Goal: Use online tool/utility: Utilize a website feature to perform a specific function

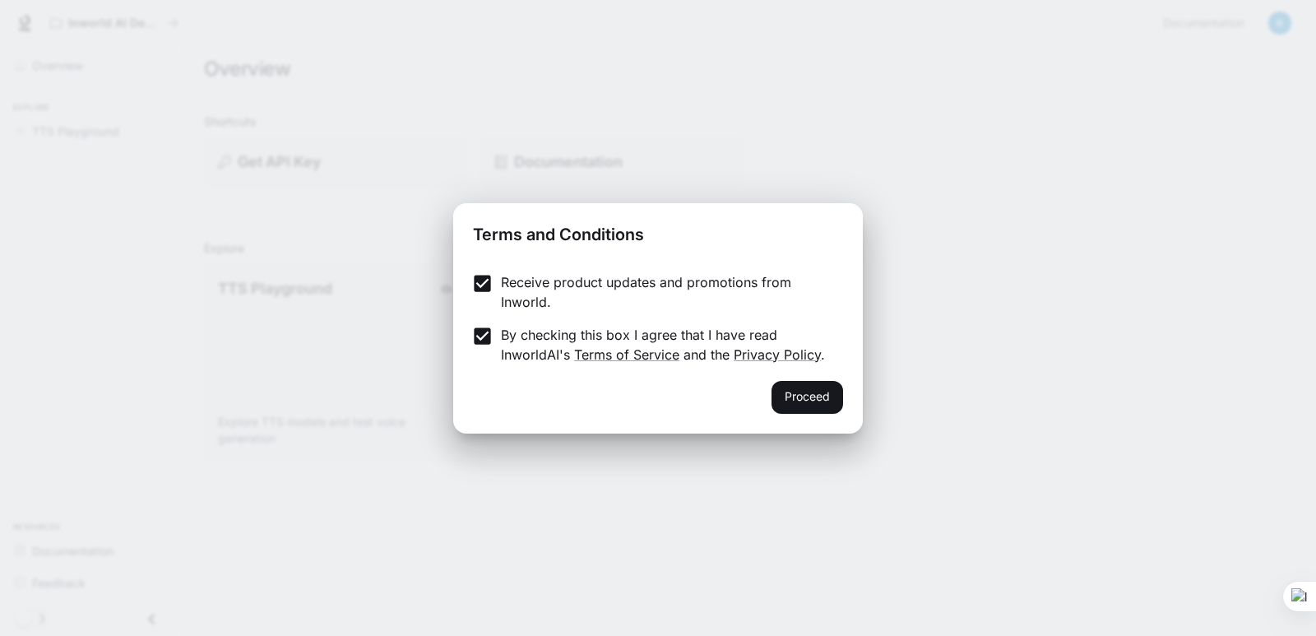
click at [812, 402] on button "Proceed" at bounding box center [807, 397] width 72 height 33
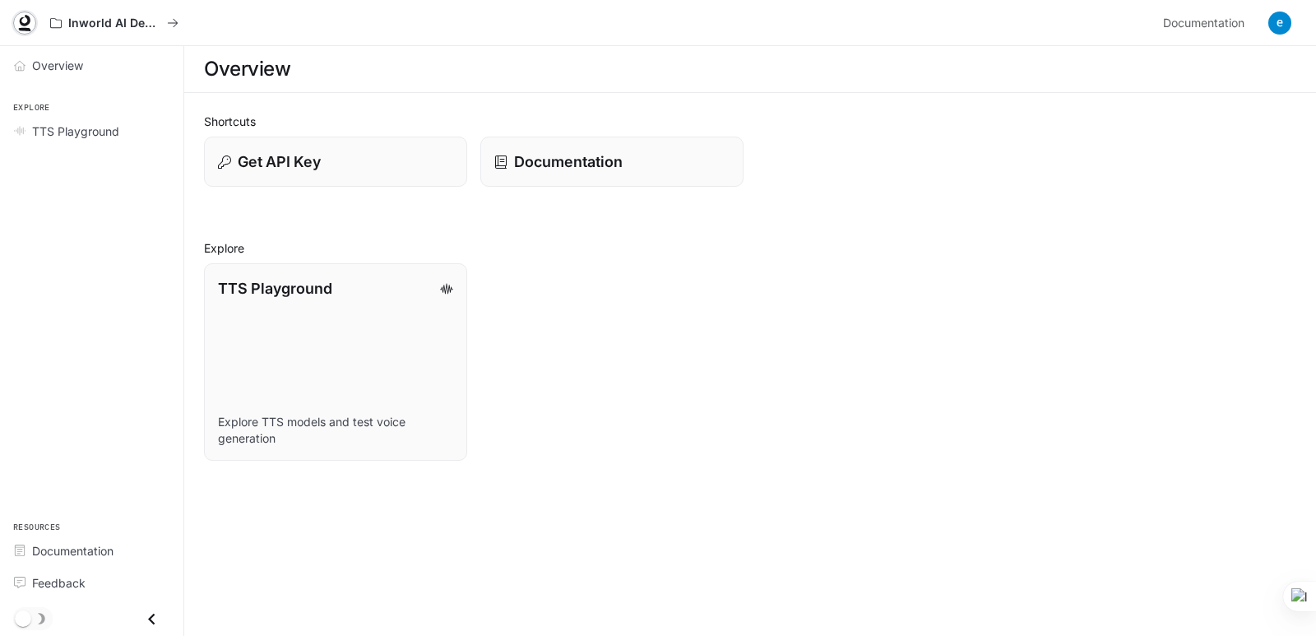
click at [29, 28] on icon at bounding box center [24, 23] width 16 height 16
click at [419, 312] on link "TTS Playground Explore TTS models and test voice generation" at bounding box center [335, 361] width 266 height 199
